Goal: Task Accomplishment & Management: Manage account settings

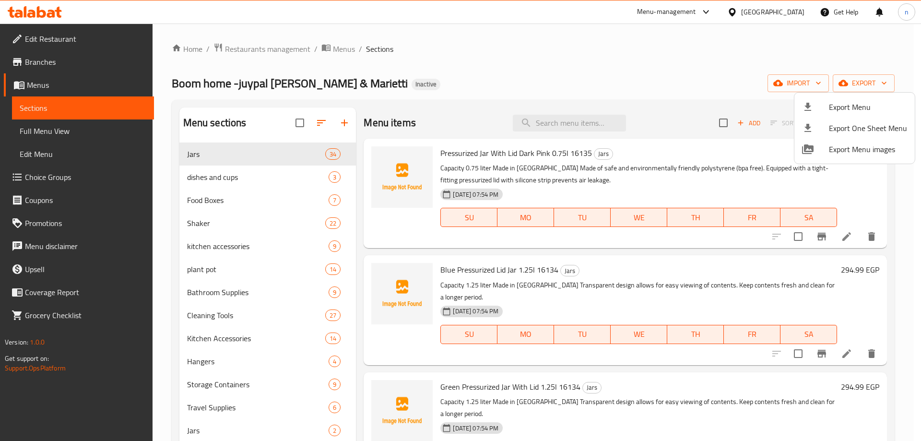
click at [786, 87] on div at bounding box center [460, 220] width 921 height 441
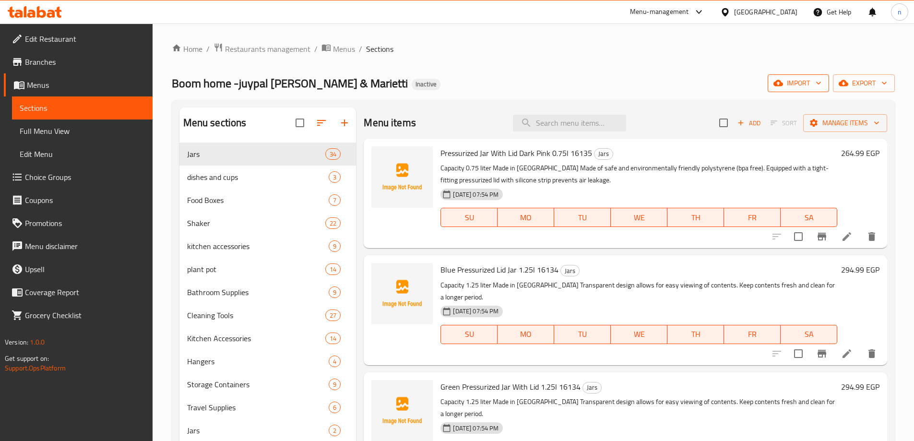
click at [787, 85] on span "import" at bounding box center [798, 83] width 46 height 12
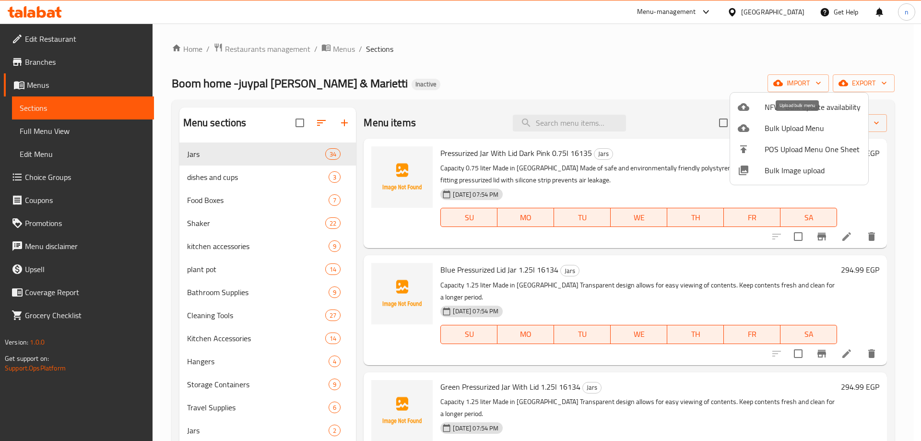
click at [838, 125] on span "Bulk Upload Menu" at bounding box center [813, 128] width 96 height 12
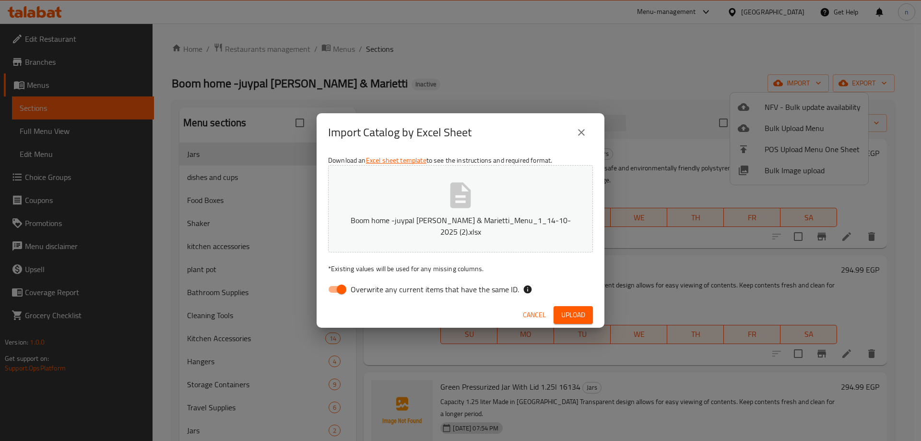
click at [580, 312] on span "Upload" at bounding box center [573, 315] width 24 height 12
click at [576, 309] on span "Upload" at bounding box center [573, 315] width 24 height 12
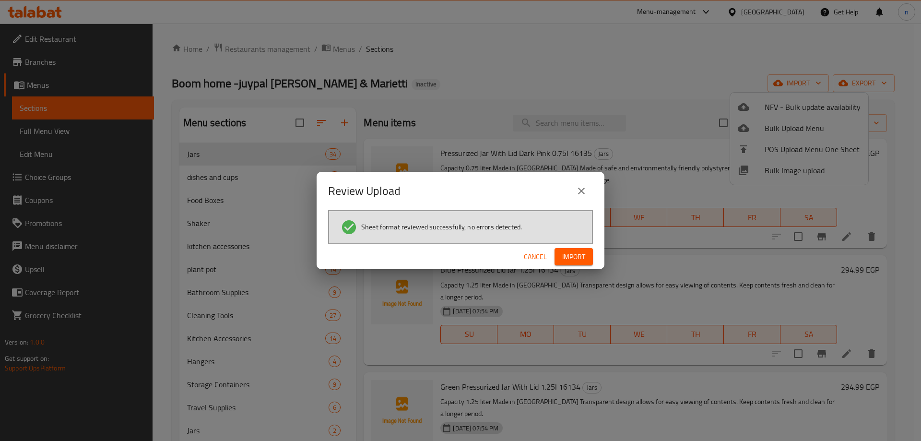
click at [570, 257] on span "Import" at bounding box center [573, 257] width 23 height 12
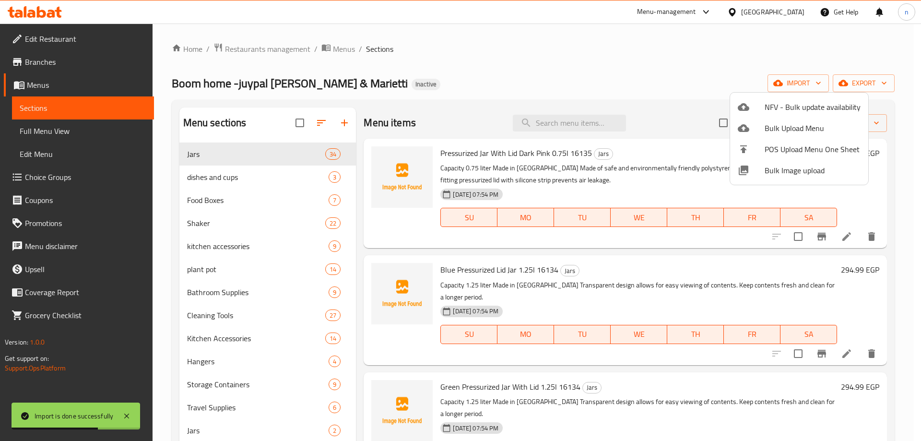
click at [52, 129] on div at bounding box center [460, 220] width 921 height 441
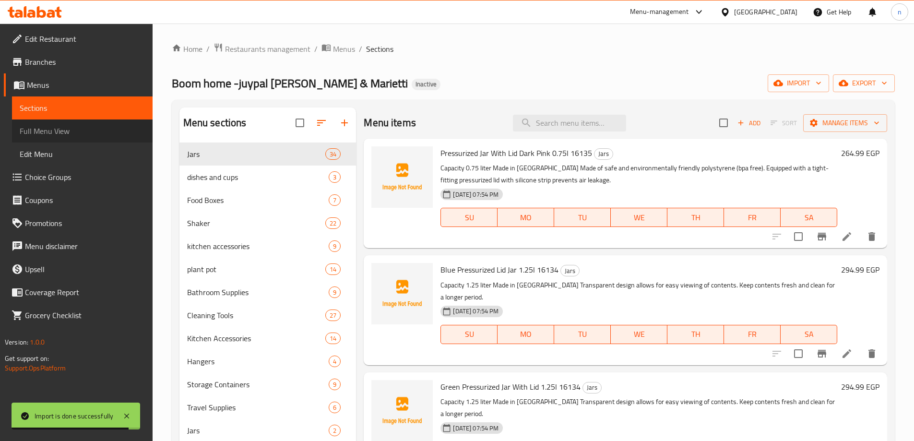
click at [52, 129] on span "Full Menu View" at bounding box center [82, 131] width 125 height 12
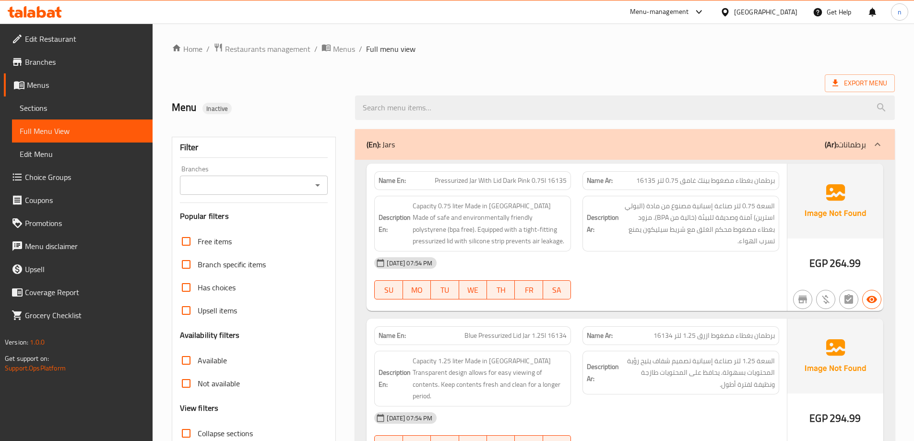
click at [419, 142] on div "(En): Jars (Ar): برطمانات" at bounding box center [615, 145] width 499 height 12
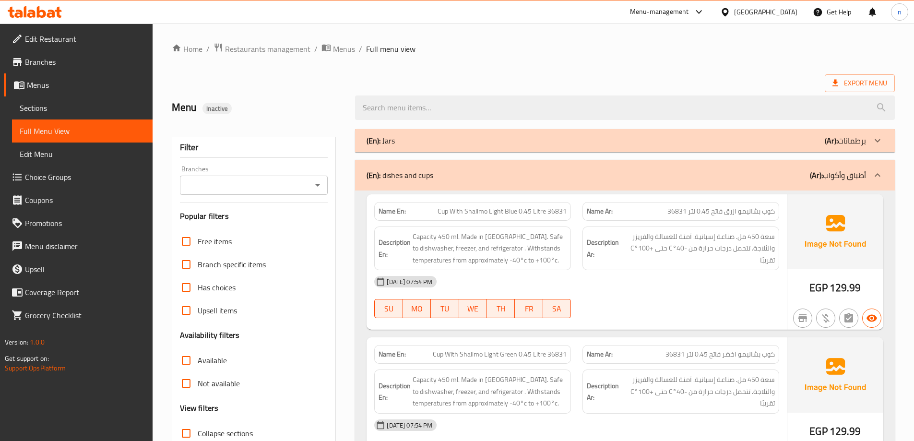
click at [399, 170] on p "(En): dishes and cups" at bounding box center [399, 175] width 67 height 12
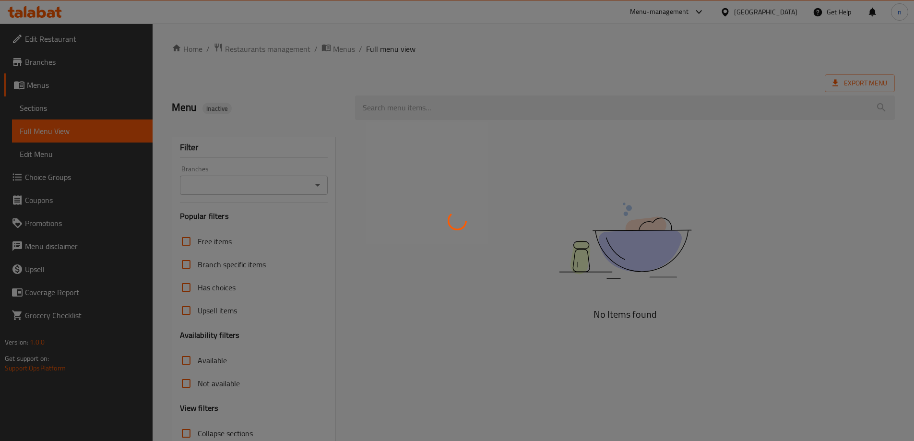
click at [463, 97] on div at bounding box center [457, 220] width 914 height 441
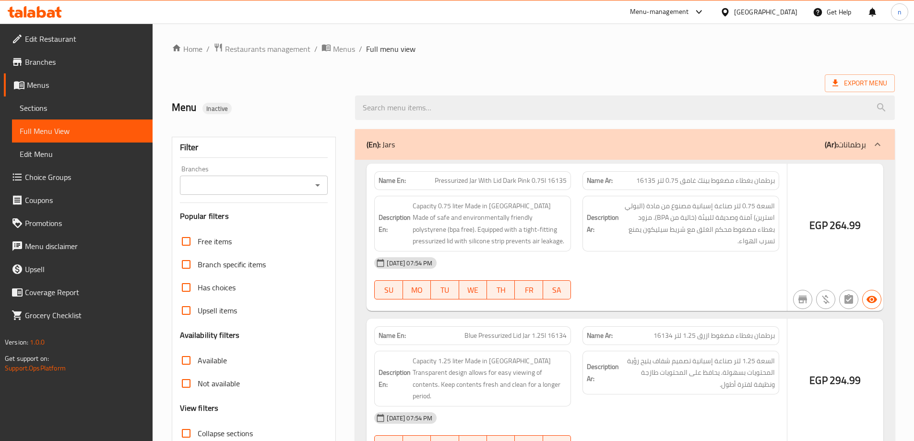
click at [603, 56] on div at bounding box center [457, 220] width 914 height 441
click at [869, 48] on div at bounding box center [457, 220] width 914 height 441
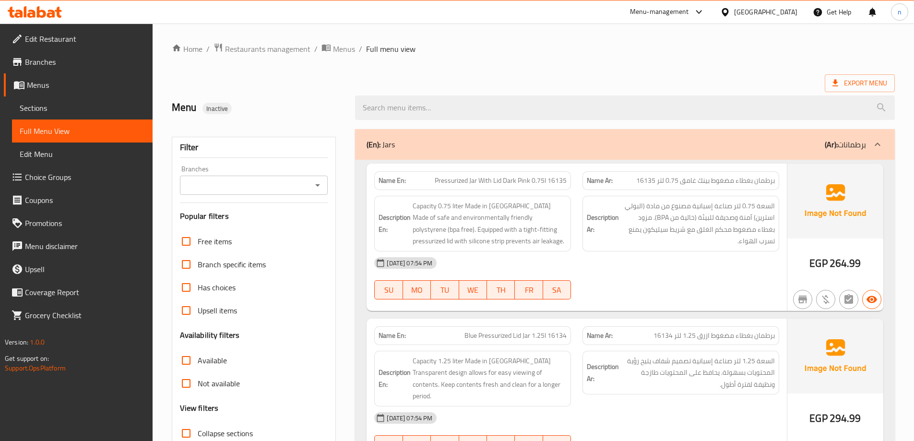
scroll to position [96, 0]
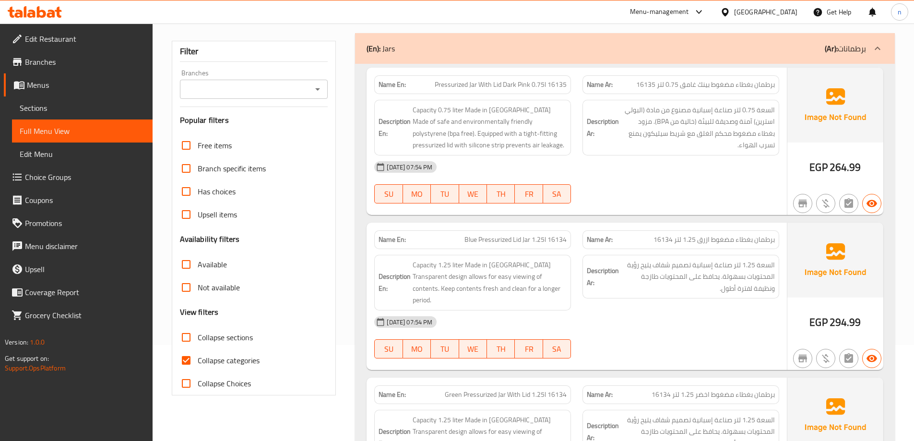
click at [748, 39] on div "(En): Jars (Ar): برطمانات" at bounding box center [625, 48] width 540 height 31
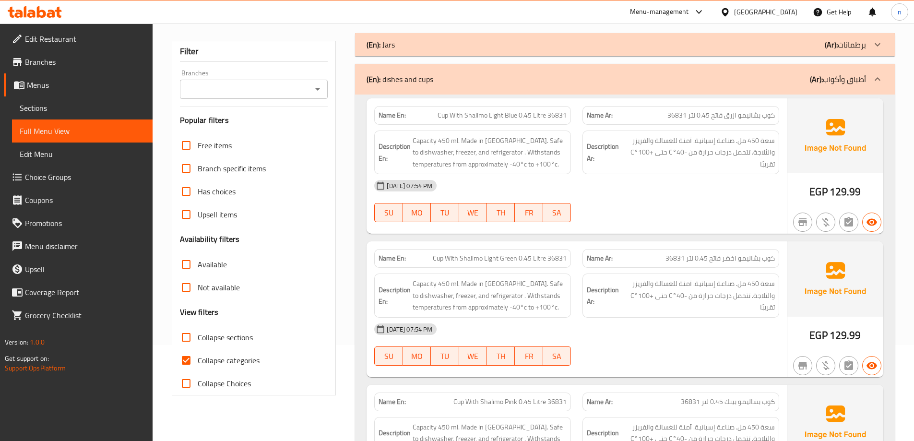
click at [741, 72] on div "(En): dishes and cups (Ar): أطباق وأكواب" at bounding box center [625, 79] width 540 height 31
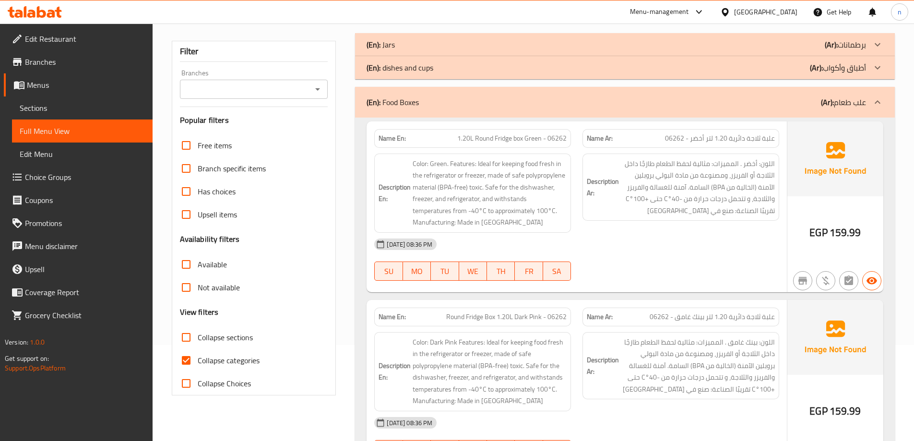
click at [741, 94] on div "(En): Food Boxes (Ar): علب طعام" at bounding box center [625, 102] width 540 height 31
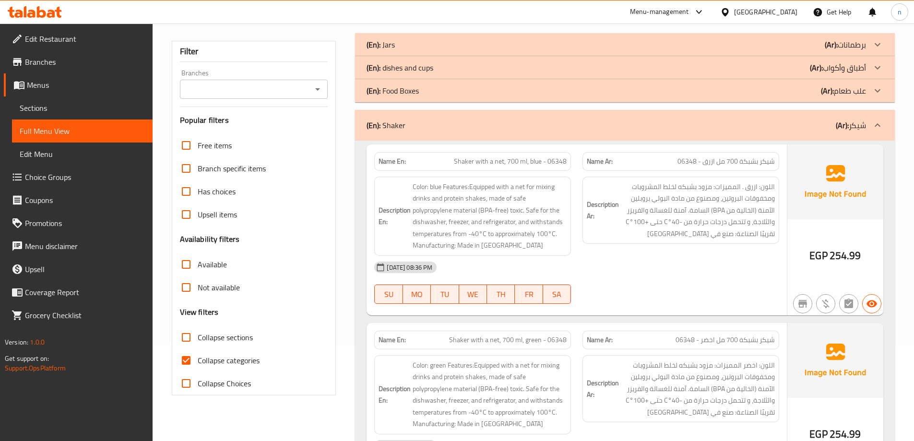
click at [767, 128] on div "(En): Shaker (Ar): شيكر" at bounding box center [615, 125] width 499 height 12
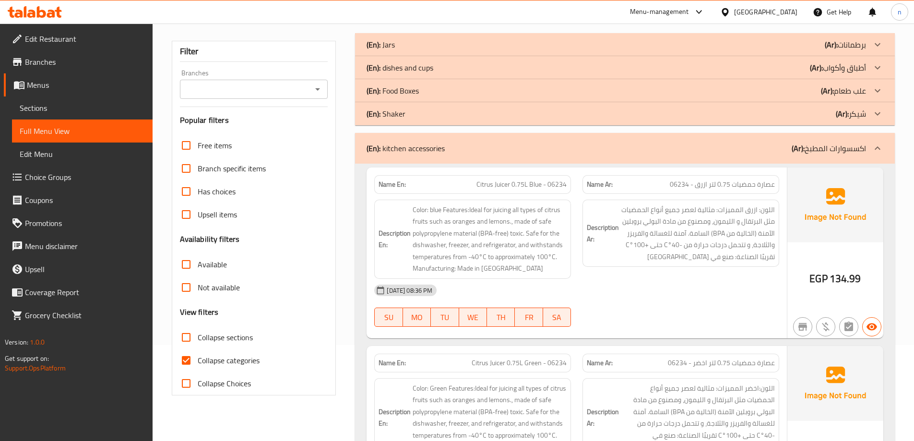
click at [765, 154] on div "(En): kitchen accessories (Ar): اكسسوارات المطبخ" at bounding box center [625, 148] width 540 height 31
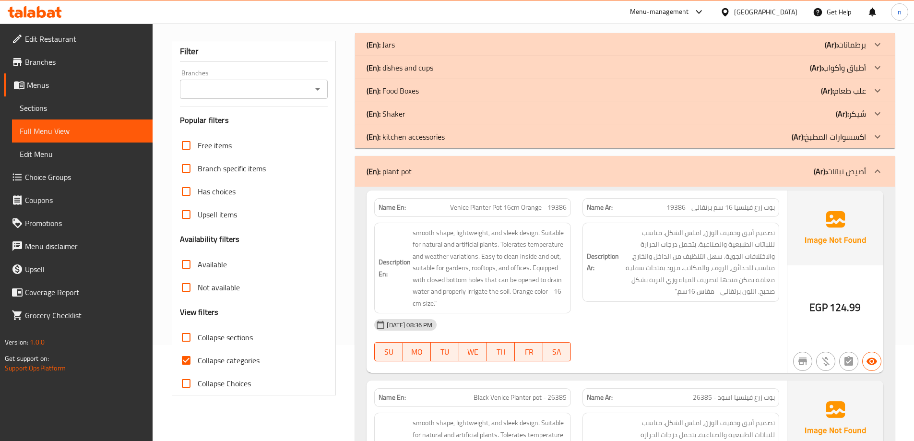
click at [760, 171] on div "(En): plant pot (Ar): أصيص نباتات" at bounding box center [615, 171] width 499 height 12
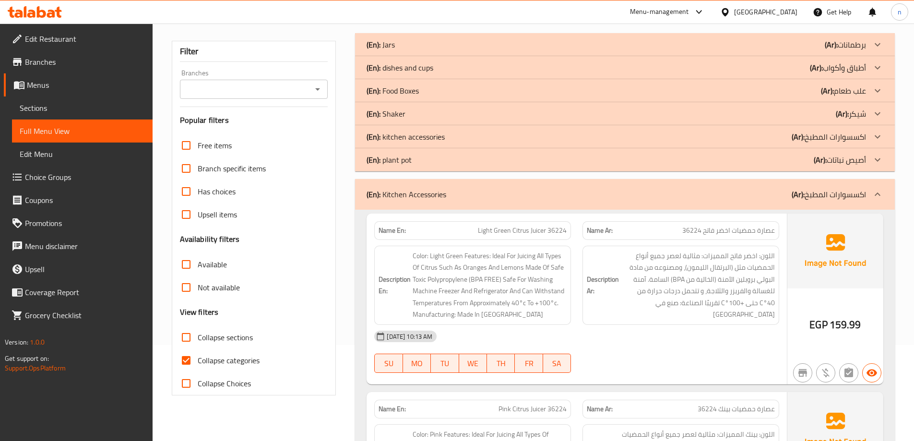
click at [759, 197] on div "(En): Kitchen Accessories (Ar): اكسسوارات المطبخ" at bounding box center [615, 195] width 499 height 12
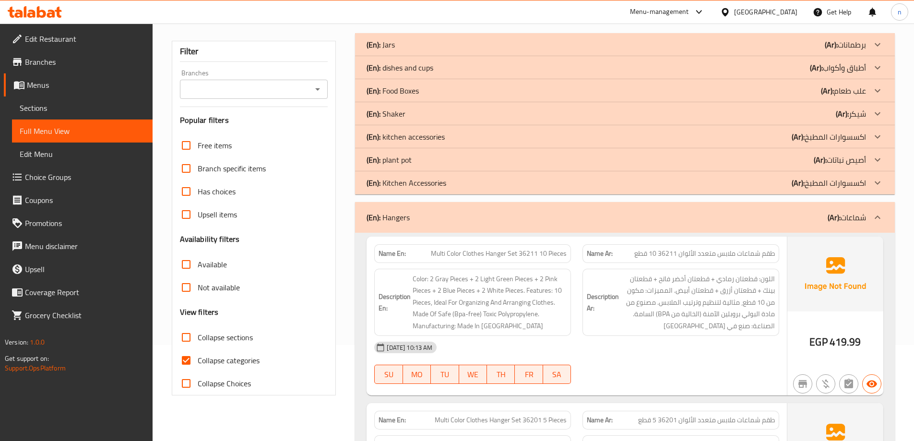
click at [832, 213] on b "(Ar):" at bounding box center [833, 217] width 13 height 14
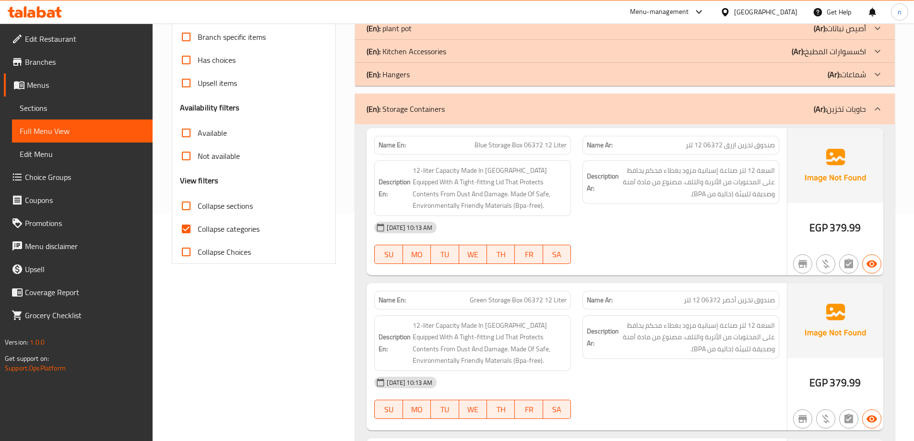
scroll to position [240, 0]
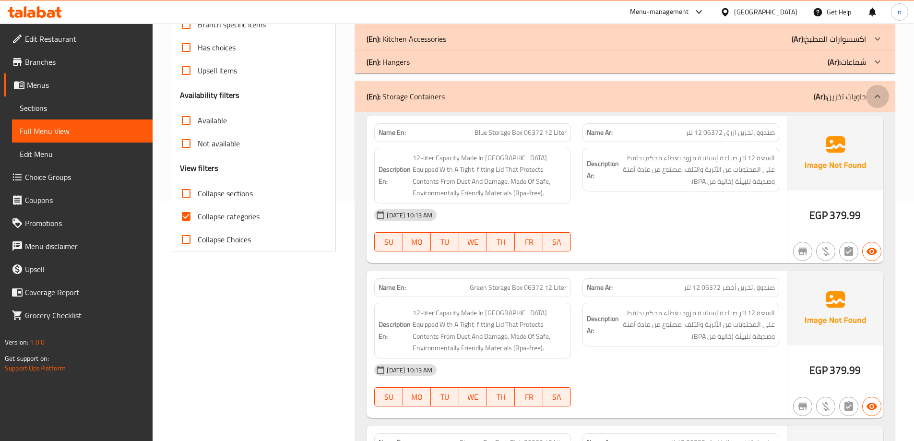
click at [883, 94] on div at bounding box center [877, 96] width 23 height 23
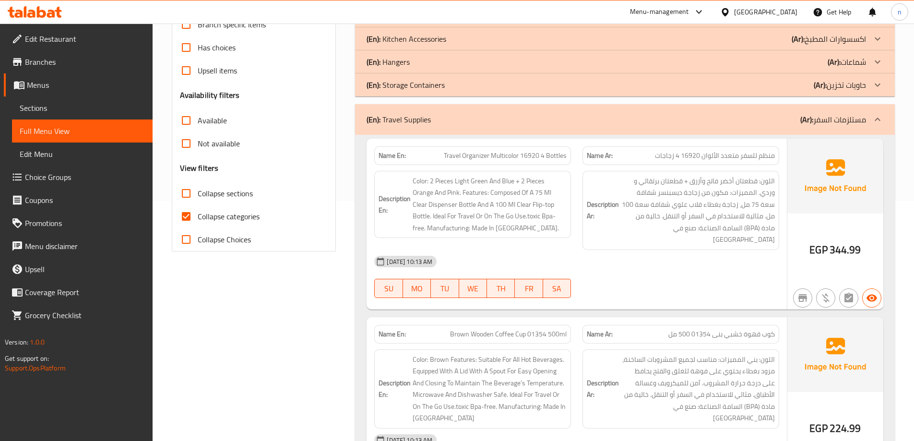
click at [873, 122] on icon at bounding box center [878, 120] width 12 height 12
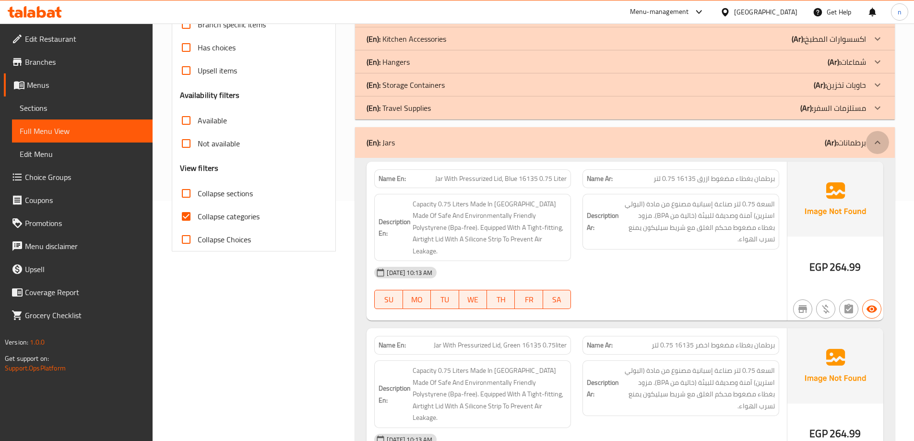
click at [873, 137] on icon at bounding box center [878, 143] width 12 height 12
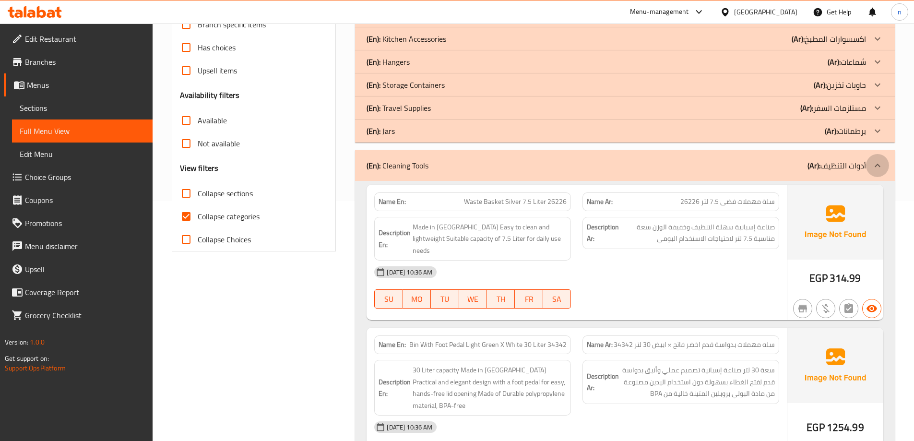
click at [871, 158] on div at bounding box center [877, 165] width 23 height 23
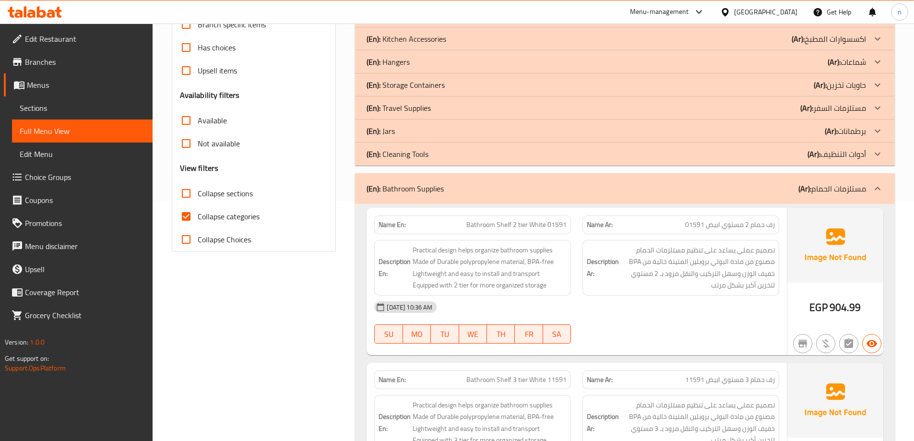
click at [866, 187] on div at bounding box center [877, 188] width 23 height 23
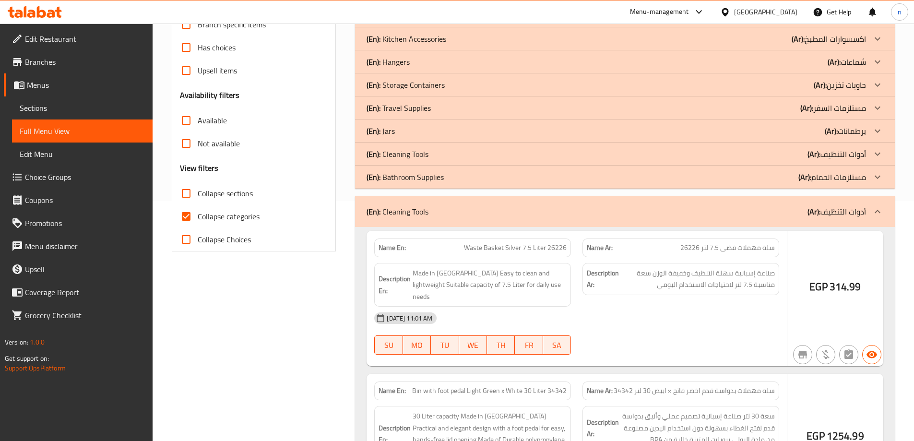
scroll to position [384, 0]
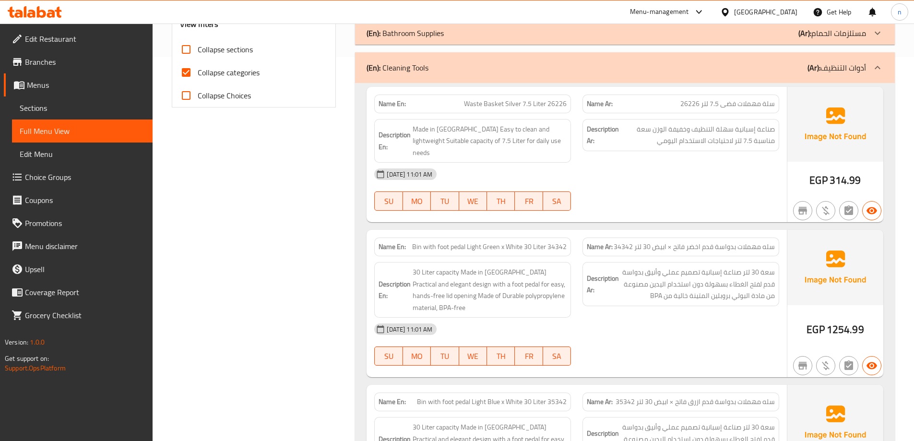
click at [880, 70] on icon at bounding box center [878, 68] width 12 height 12
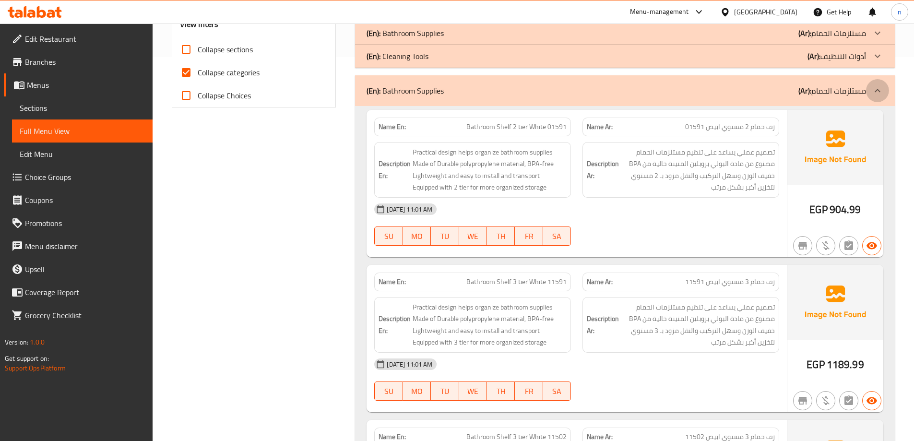
click at [874, 91] on icon at bounding box center [878, 91] width 12 height 12
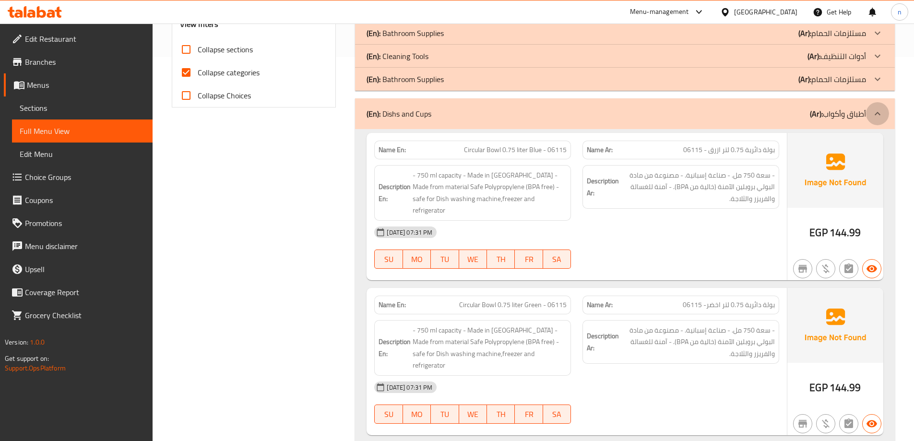
click at [873, 113] on icon at bounding box center [878, 114] width 12 height 12
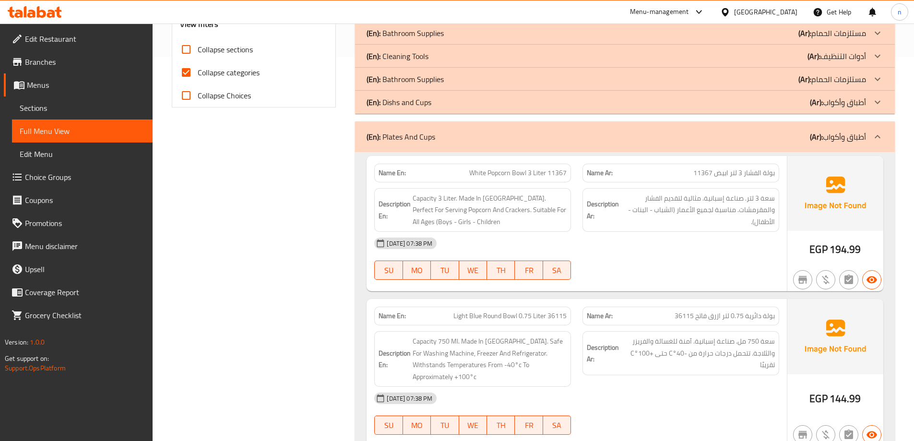
click at [871, 139] on div at bounding box center [877, 136] width 23 height 23
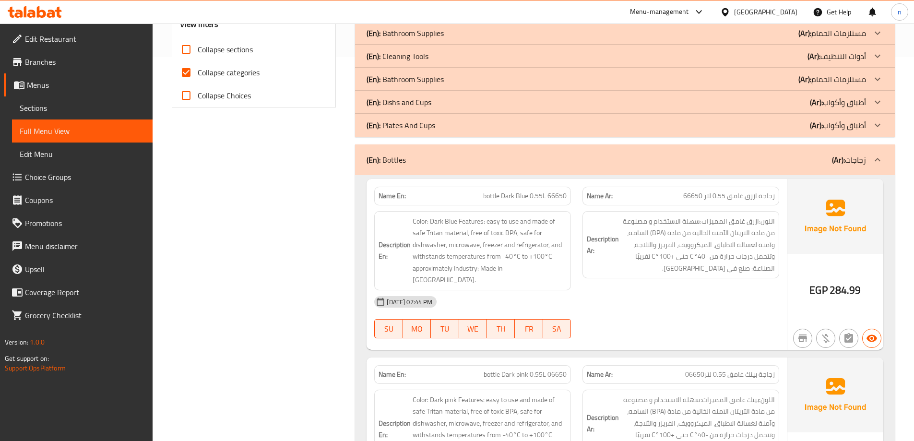
click at [873, 170] on div at bounding box center [877, 159] width 23 height 23
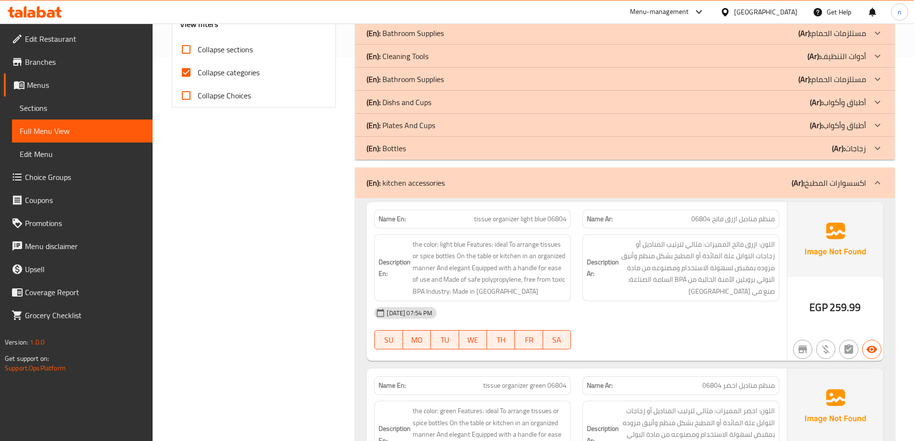
scroll to position [480, 0]
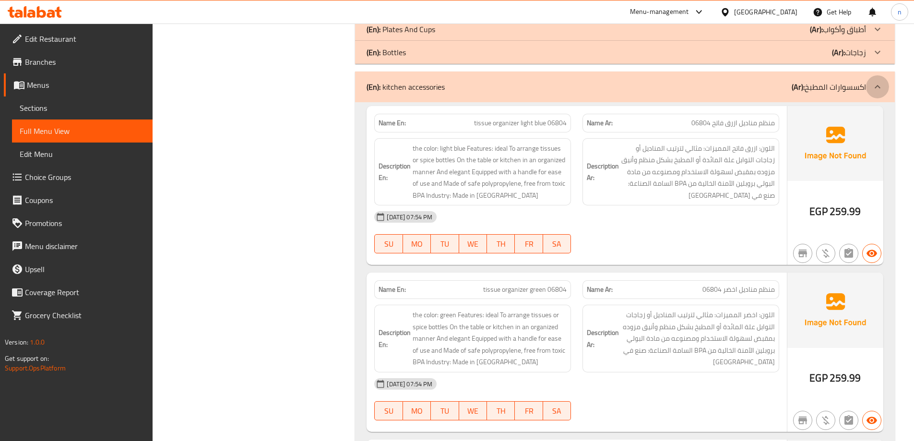
click at [878, 89] on icon at bounding box center [878, 87] width 12 height 12
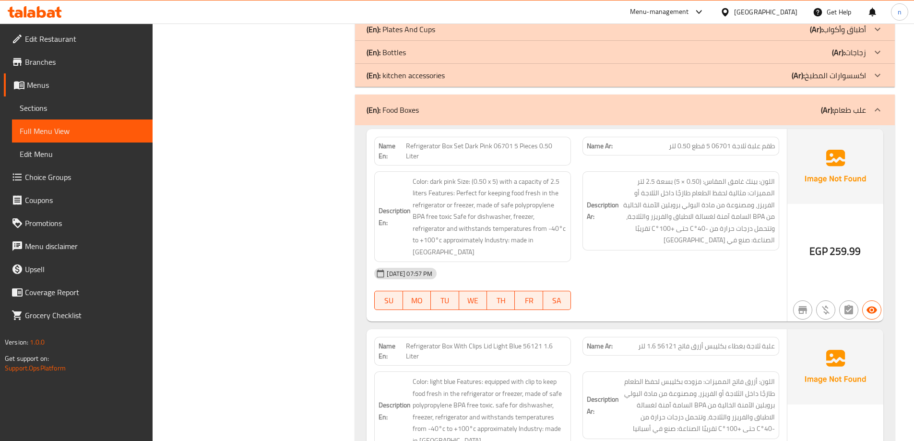
click at [849, 108] on p "(Ar): علب طعام" at bounding box center [843, 110] width 45 height 12
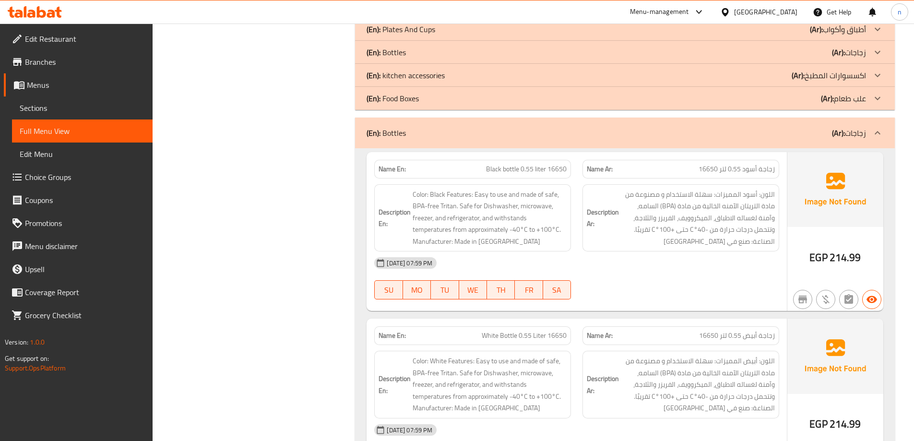
click at [861, 136] on p "(Ar): زجاجات" at bounding box center [849, 133] width 34 height 12
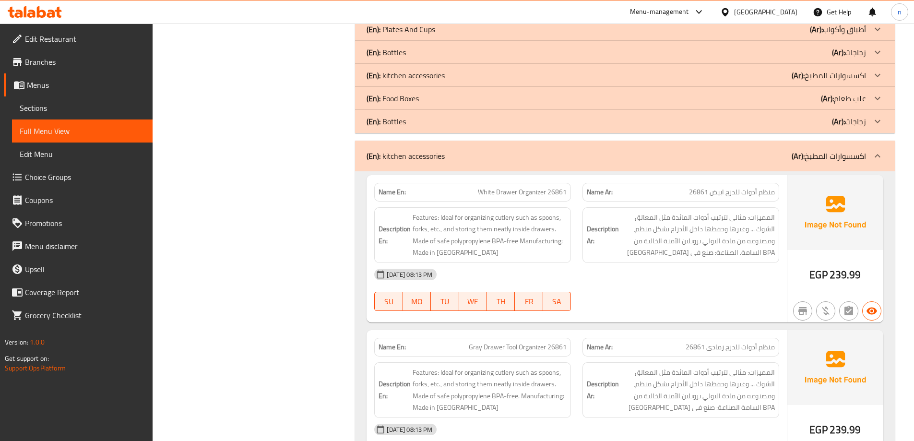
click at [858, 157] on p "(Ar): اكسسوارات المطبخ" at bounding box center [828, 156] width 74 height 12
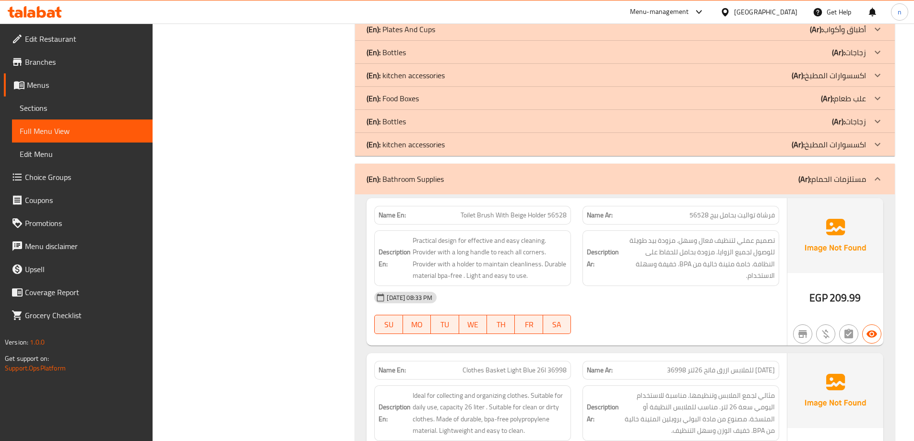
click at [861, 173] on p "(Ar): مستلزمات الحمام" at bounding box center [832, 179] width 68 height 12
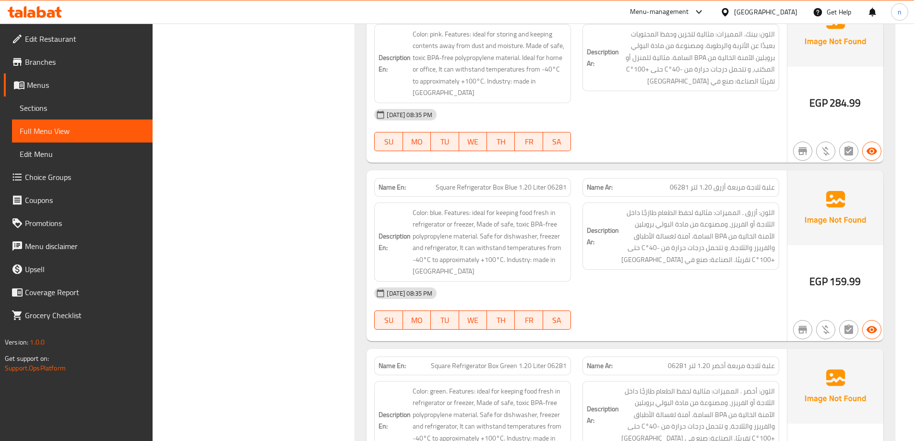
scroll to position [4173, 0]
